Goal: Task Accomplishment & Management: Manage account settings

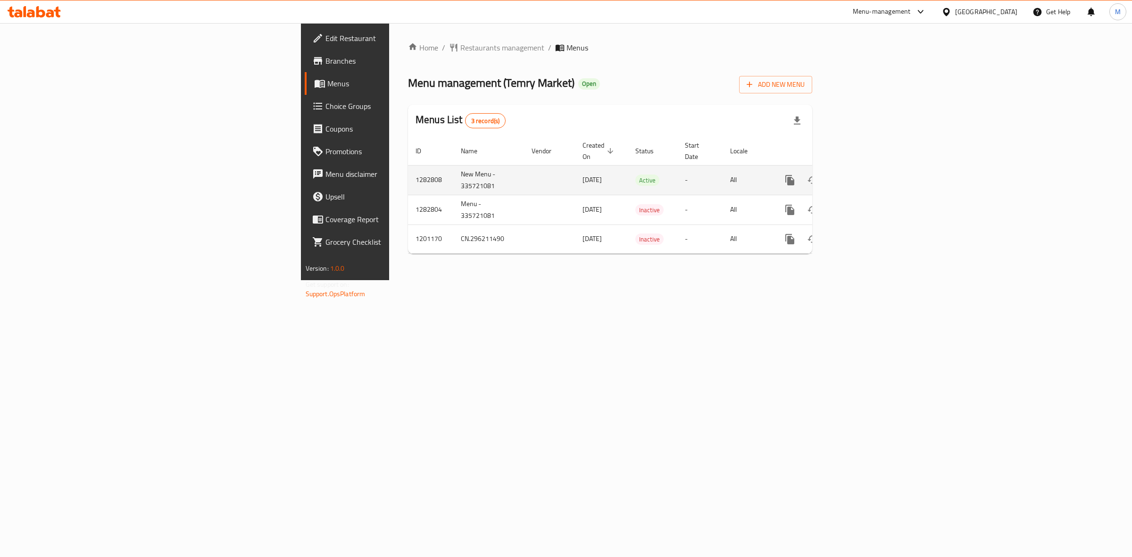
click at [864, 175] on icon "enhanced table" at bounding box center [858, 180] width 11 height 11
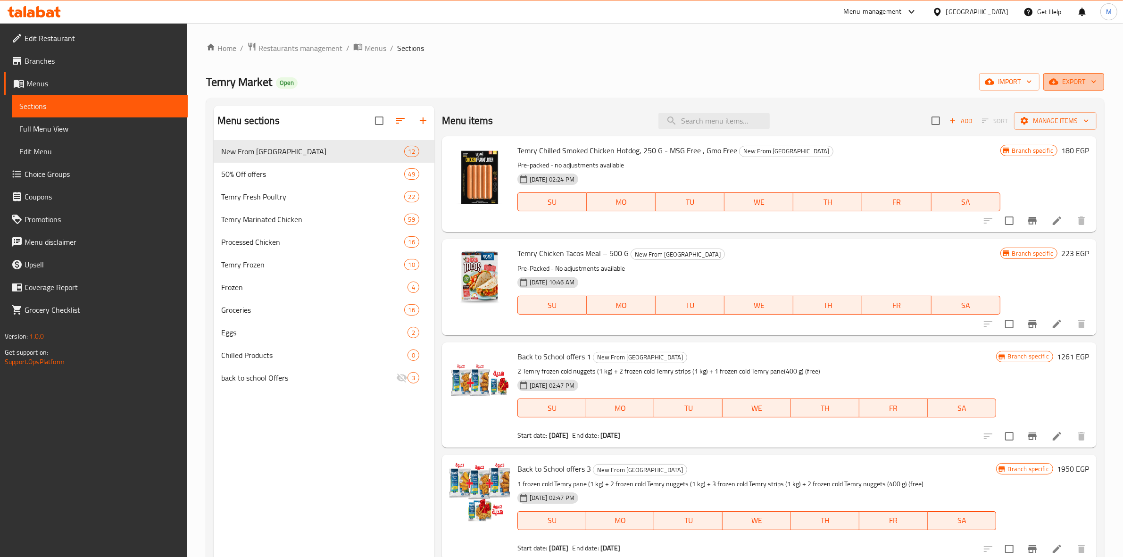
click at [1075, 81] on span "export" at bounding box center [1074, 82] width 46 height 12
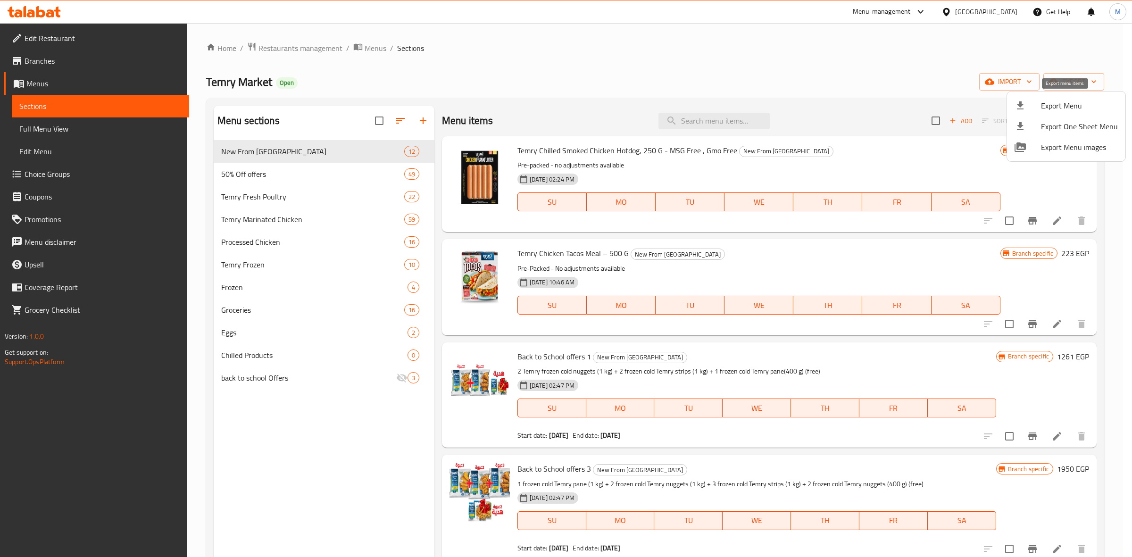
click at [1069, 106] on span "Export Menu" at bounding box center [1079, 105] width 77 height 11
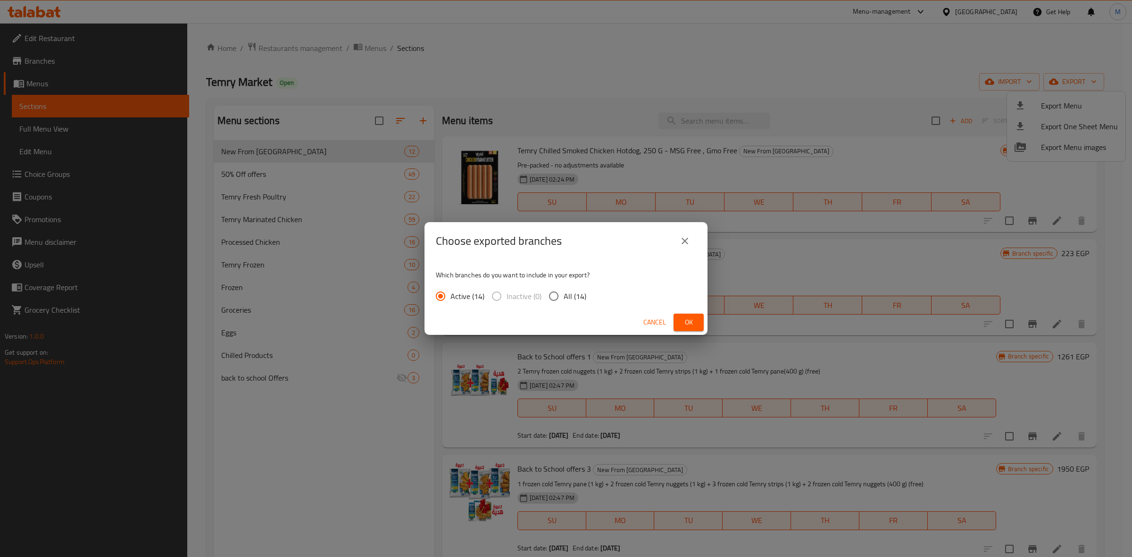
click at [579, 291] on span "All (14)" at bounding box center [575, 296] width 23 height 11
click at [564, 291] on input "All (14)" at bounding box center [554, 296] width 20 height 20
radio input "true"
click at [695, 326] on span "Ok" at bounding box center [688, 323] width 15 height 12
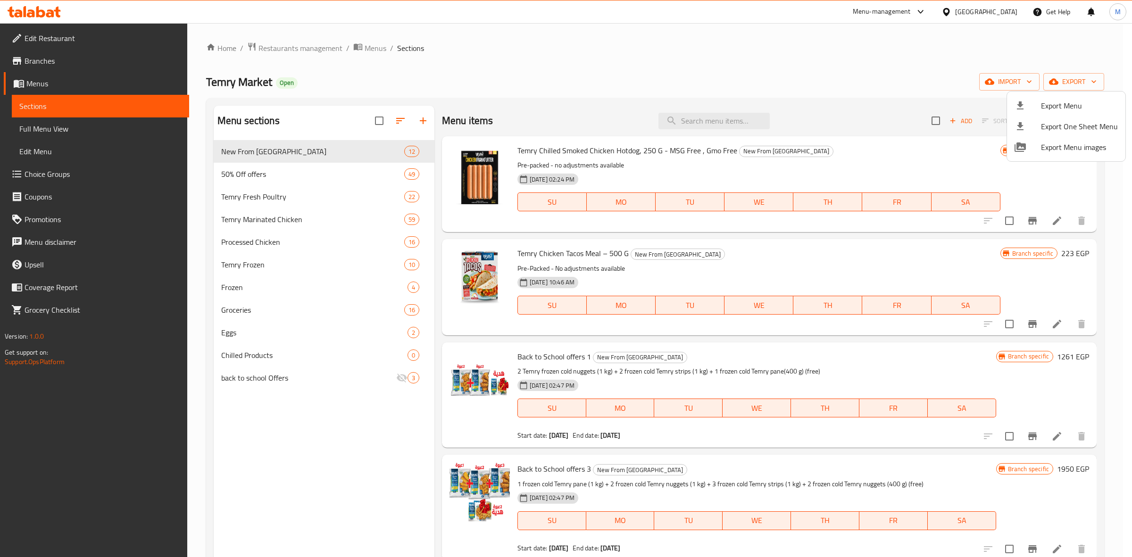
click at [743, 121] on div at bounding box center [566, 278] width 1132 height 557
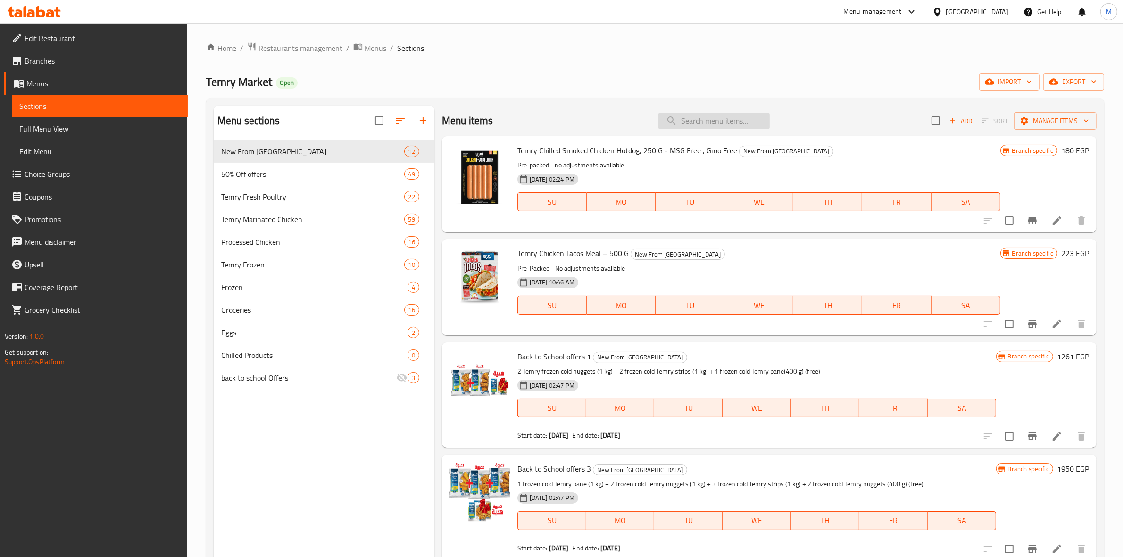
click at [718, 121] on input "search" at bounding box center [714, 121] width 111 height 17
paste input "3تمري فريش اربع اجزاء 1000-1100"
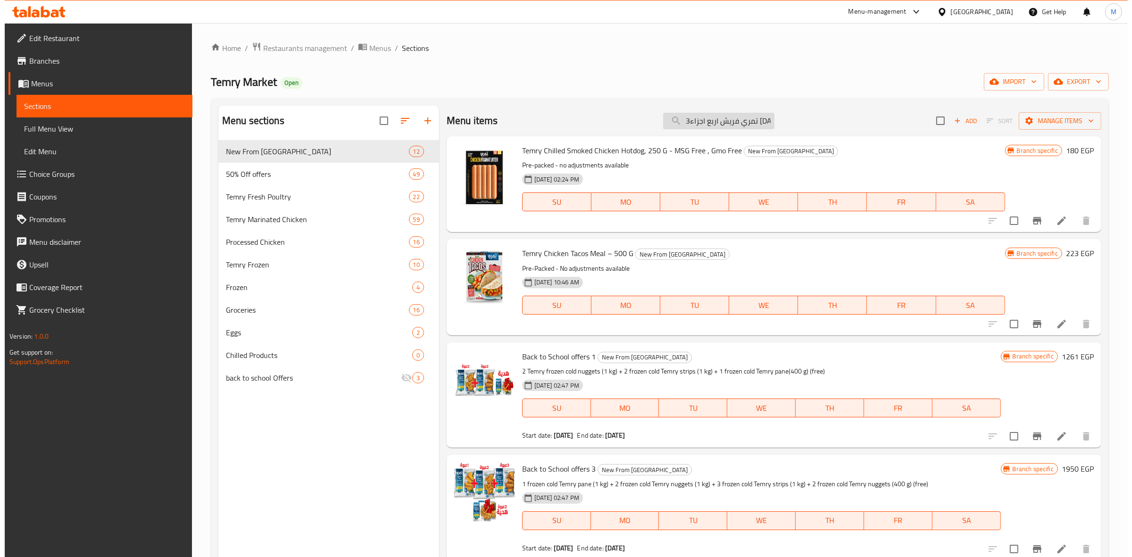
scroll to position [0, 26]
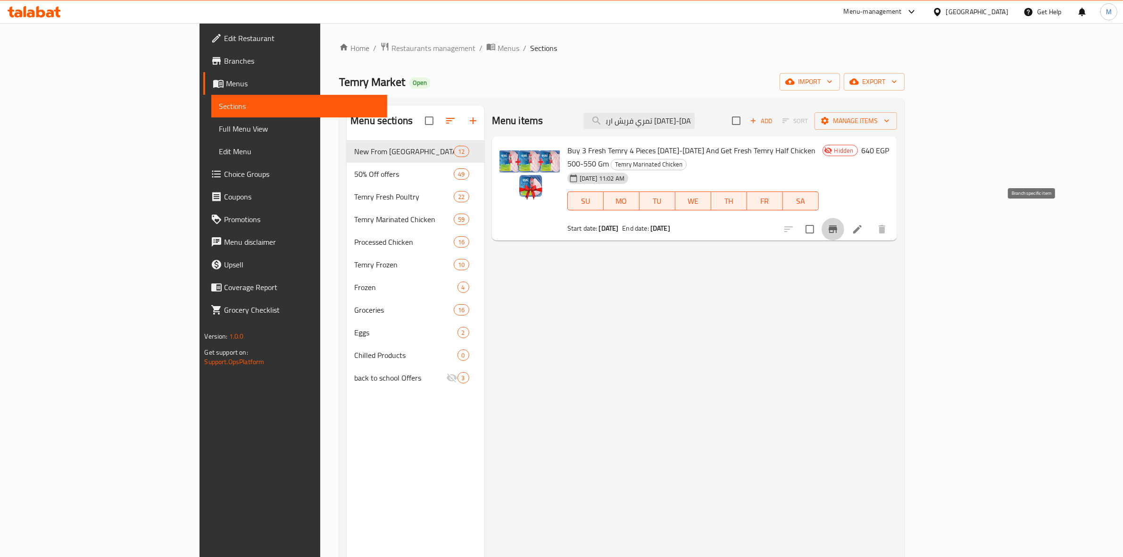
click at [839, 224] on icon "Branch-specific-item" at bounding box center [833, 229] width 11 height 11
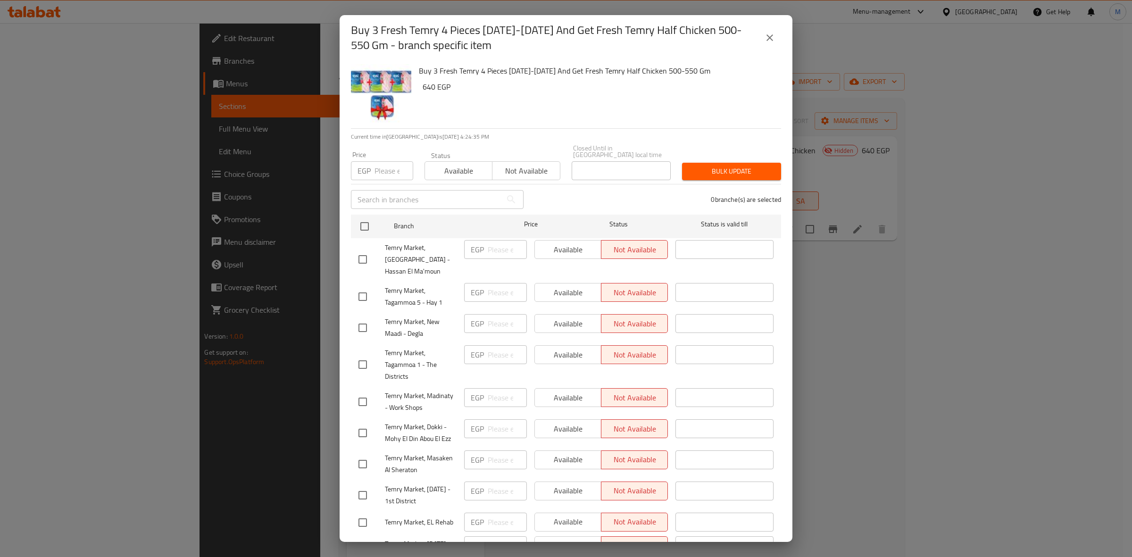
click at [770, 27] on button "close" at bounding box center [770, 37] width 23 height 23
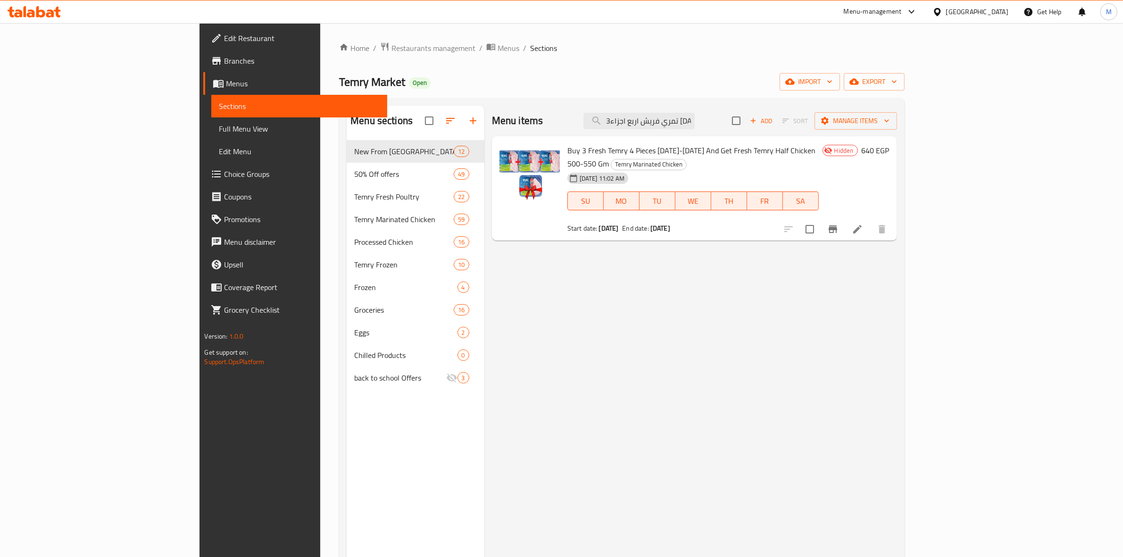
click at [682, 154] on span "Buy 3 Fresh Temry 4 Pieces 1000-1100 And Get Fresh Temry Half Chicken 500-550 Gm" at bounding box center [692, 156] width 248 height 27
click at [683, 154] on span "Buy 3 Fresh Temry 4 Pieces 1000-1100 And Get Fresh Temry Half Chicken 500-550 Gm" at bounding box center [692, 156] width 248 height 27
copy h6 "Buy 3 Fresh Temry 4 Pieces 1000-1100 And Get Fresh Temry Half Chicken 500-550 Gm"
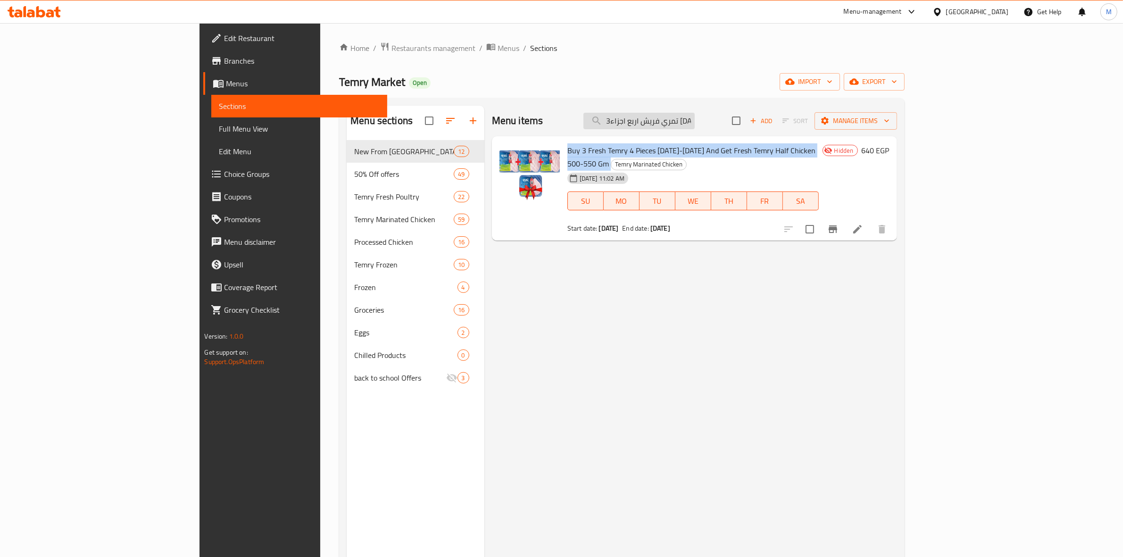
click at [695, 123] on input "3تمري فريش اربع اجزاء 1000-1100" at bounding box center [639, 121] width 111 height 17
paste input "Buy 2 Fresh Temry Thighs 1 Kg + Fresh Temry Drumstick And Get 1/2 Kg Fresh Temr…"
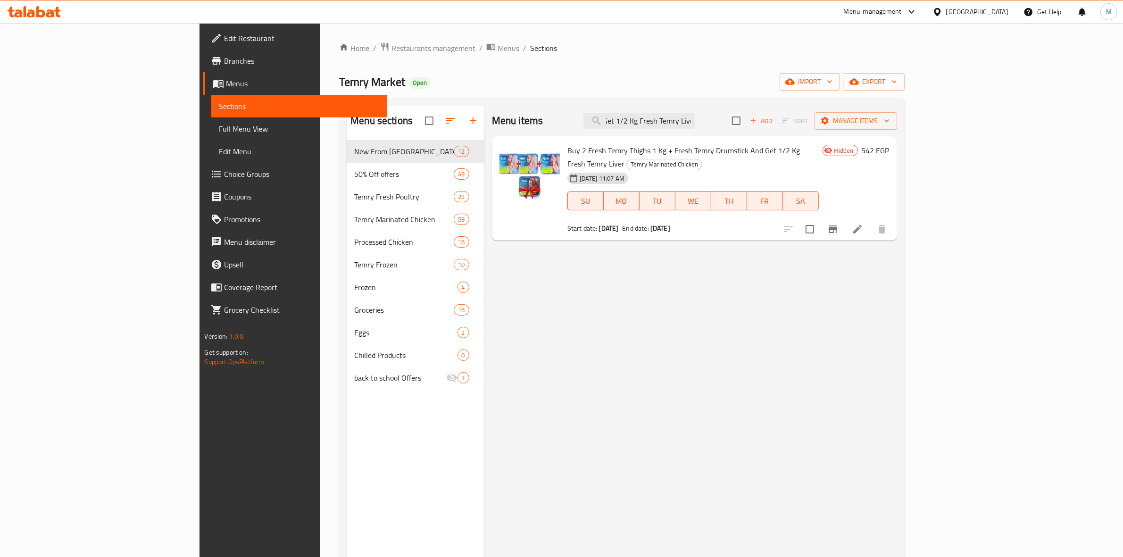
type input "Buy 2 Fresh Temry Thighs 1 Kg + Fresh Temry Drumstick And Get 1/2 Kg Fresh Temr…"
click at [729, 156] on span "Buy 2 Fresh Temry Thighs 1 Kg + Fresh Temry Drumstick And Get 1/2 Kg Fresh Temr…" at bounding box center [684, 156] width 233 height 27
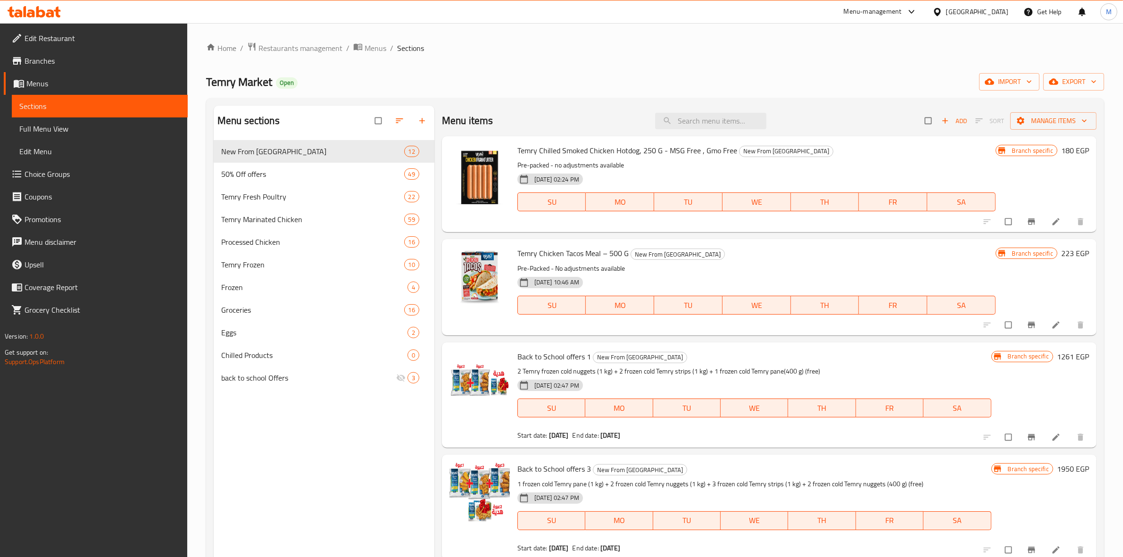
click at [58, 65] on span "Branches" at bounding box center [103, 60] width 156 height 11
